Goal: Navigation & Orientation: Find specific page/section

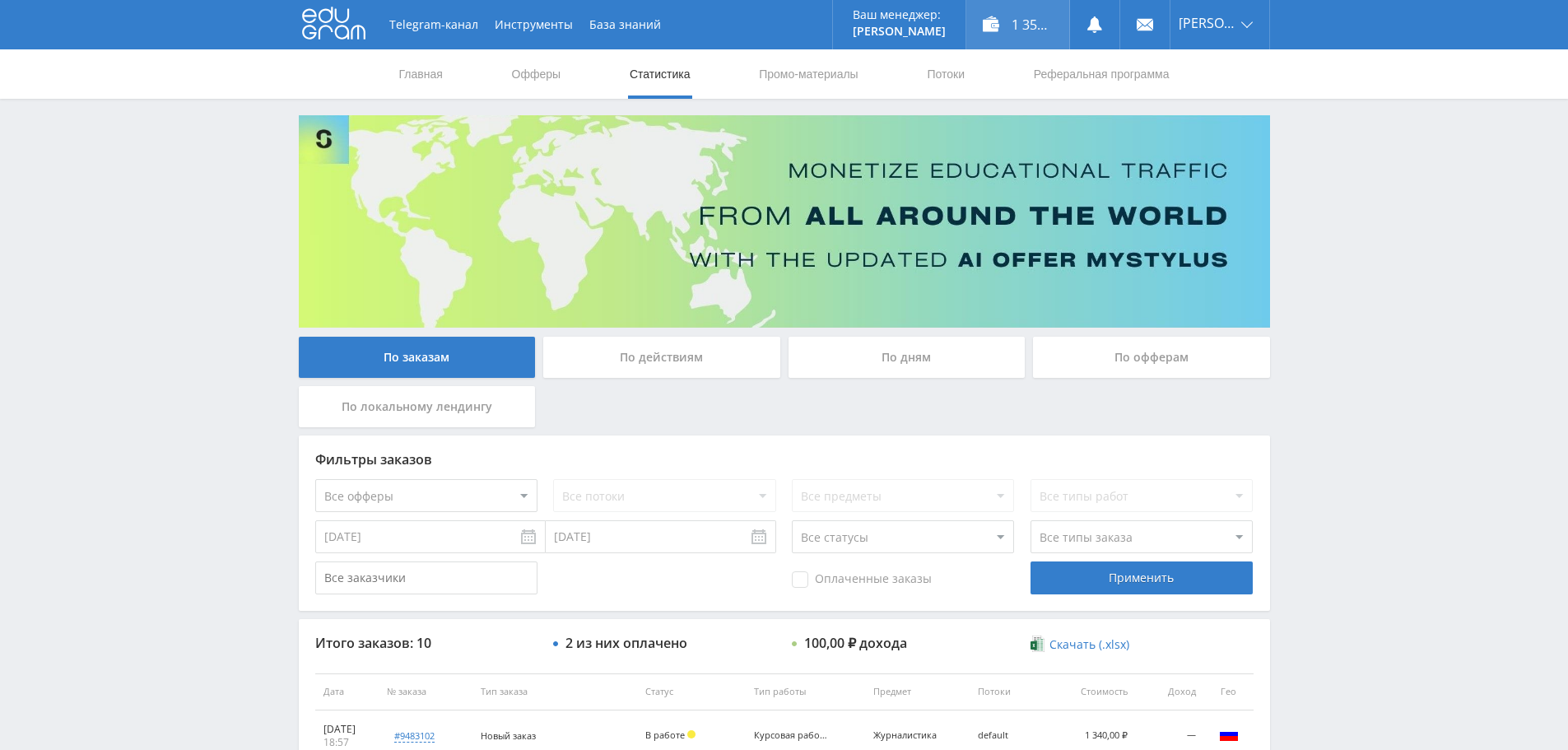
click at [1021, 26] on div "1 357,00 ₽" at bounding box center [1017, 24] width 103 height 50
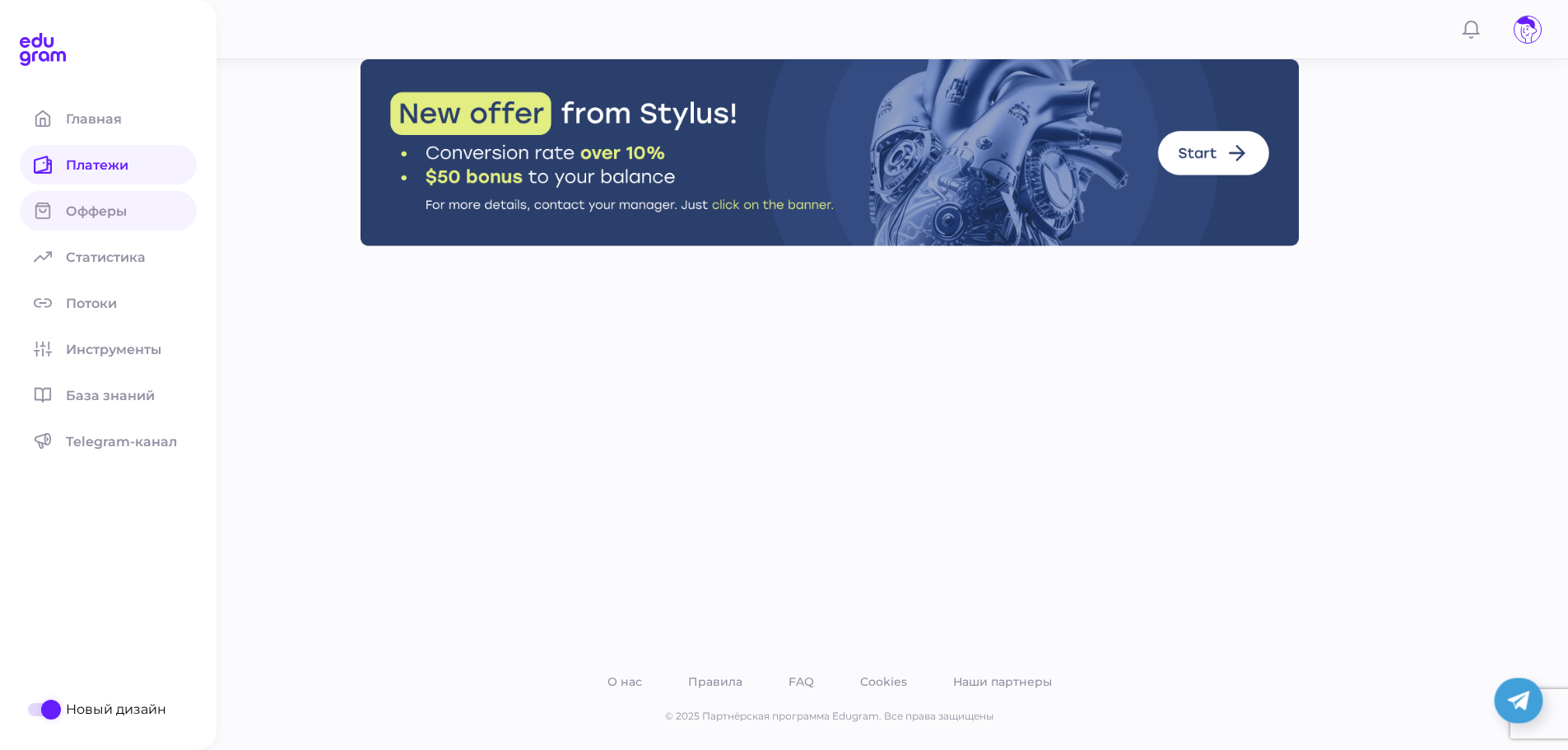
click at [94, 216] on span "Офферы" at bounding box center [106, 211] width 81 height 16
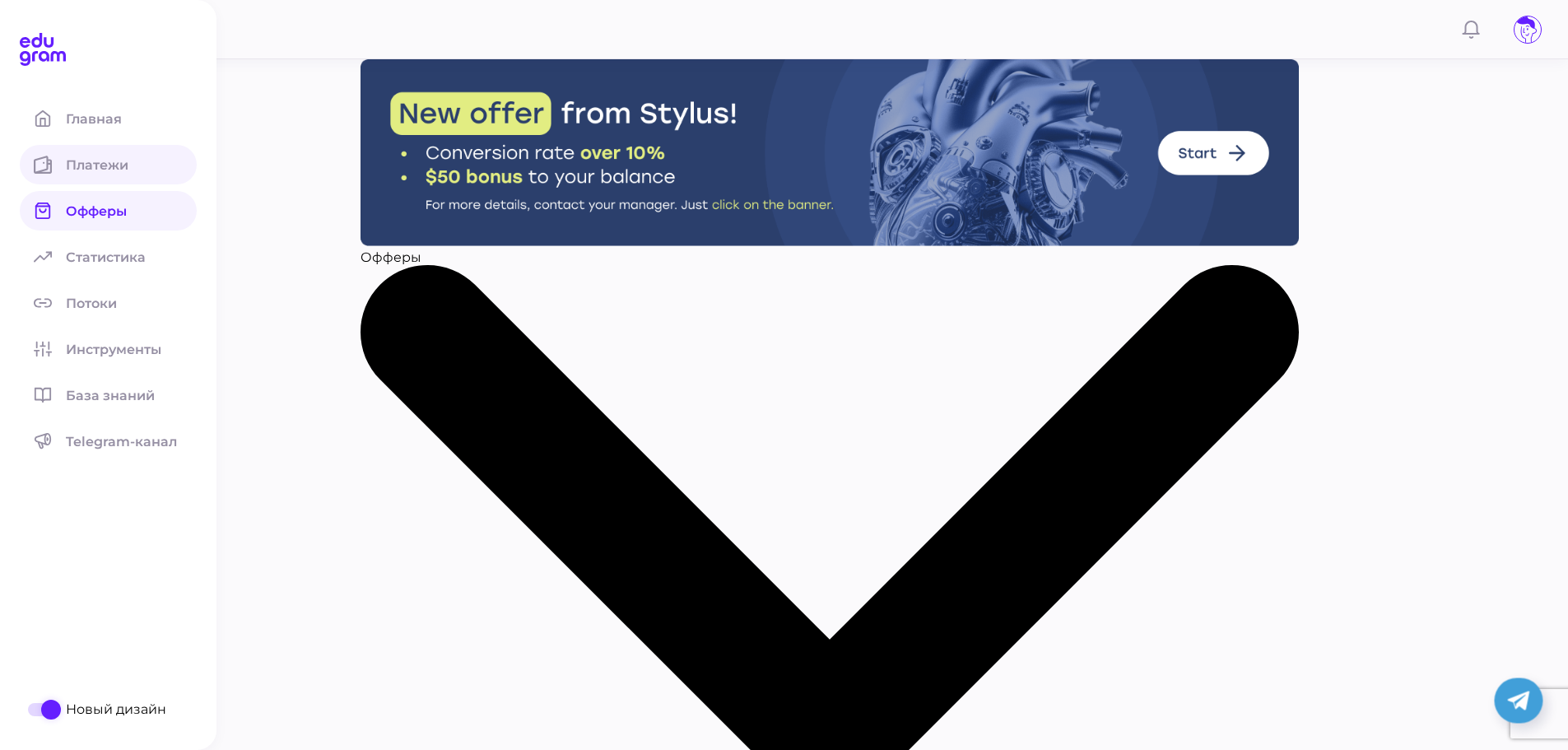
click at [85, 161] on span "Платежи" at bounding box center [107, 165] width 82 height 16
